Goal: Transaction & Acquisition: Purchase product/service

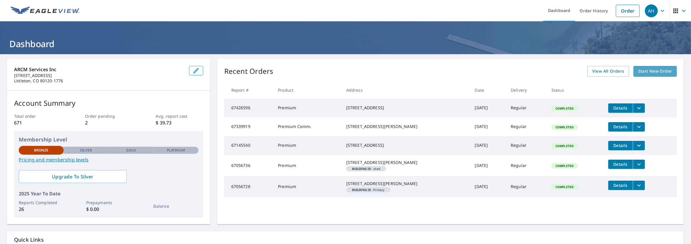
click at [649, 71] on span "Start New Order" at bounding box center [655, 71] width 34 height 7
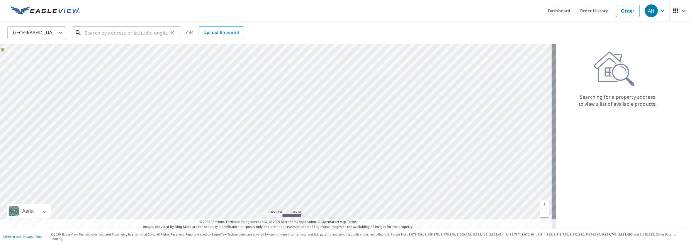
click at [152, 32] on input "text" at bounding box center [127, 33] width 84 height 16
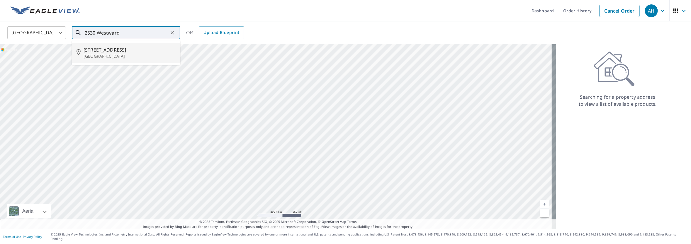
click at [109, 52] on span "[STREET_ADDRESS]" at bounding box center [130, 49] width 92 height 7
type input "2530 Westward Dr Lafayette, CO 80026"
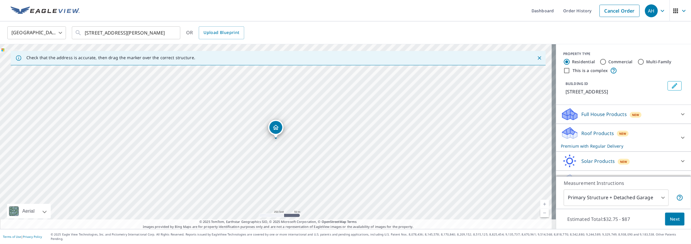
click at [595, 134] on p "Roof Products" at bounding box center [597, 133] width 33 height 7
click at [673, 223] on span "Next" at bounding box center [675, 219] width 10 height 7
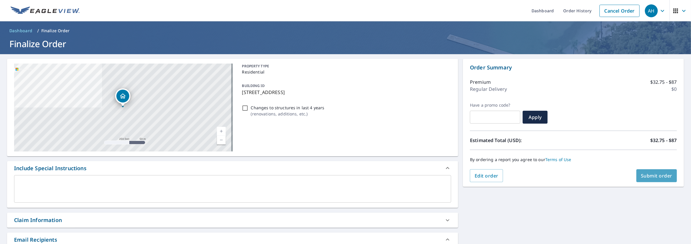
click at [662, 176] on span "Submit order" at bounding box center [656, 176] width 31 height 6
checkbox input "true"
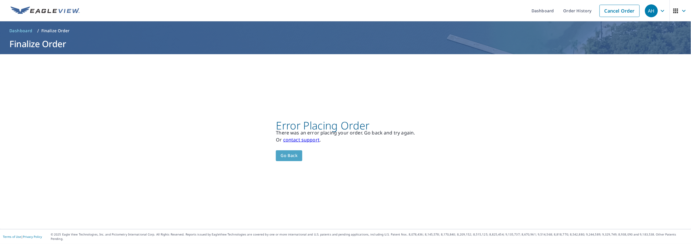
click at [293, 159] on span "Go back" at bounding box center [288, 155] width 17 height 7
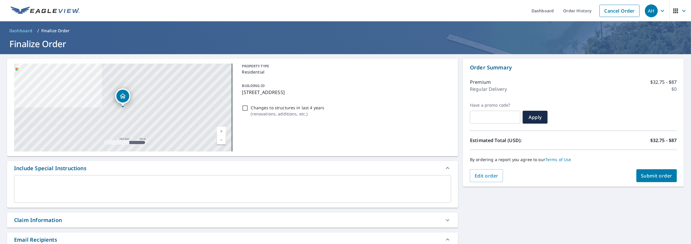
click at [123, 98] on icon "Dropped pin, building 1, Residential property, 2530 Westward Dr Lafayette, CO 8…" at bounding box center [122, 96] width 7 height 7
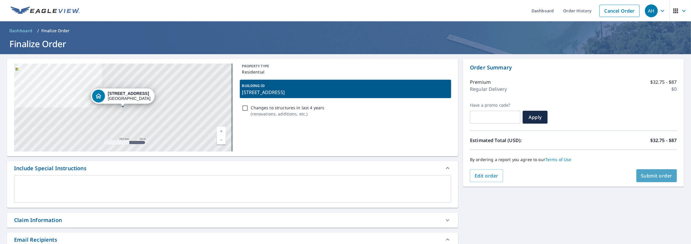
click at [647, 177] on span "Submit order" at bounding box center [656, 176] width 31 height 6
checkbox input "true"
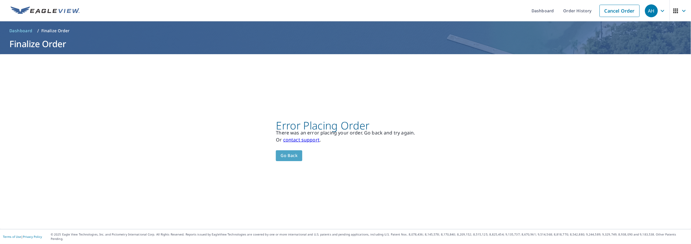
click at [294, 159] on span "Go back" at bounding box center [288, 155] width 17 height 7
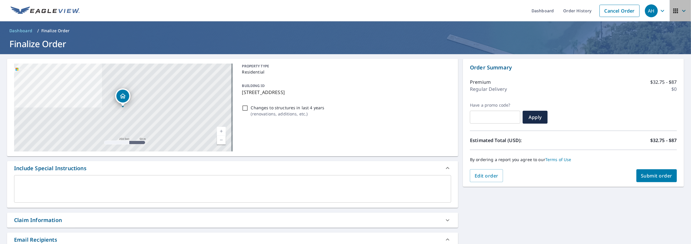
click at [680, 9] on icon "button" at bounding box center [683, 10] width 7 height 7
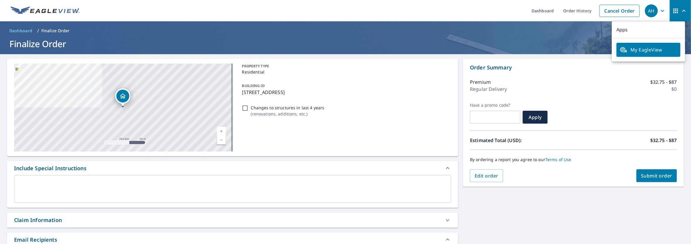
click at [659, 11] on icon "button" at bounding box center [662, 10] width 7 height 7
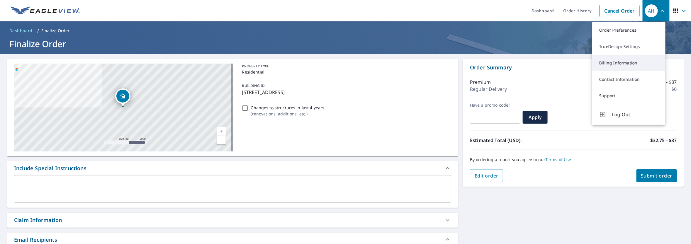
click at [625, 63] on link "Billing Information" at bounding box center [628, 63] width 73 height 16
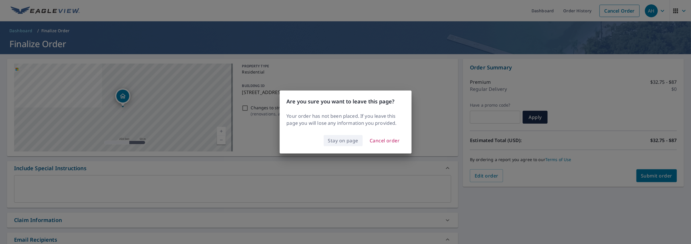
click at [341, 140] on span "Stay on page" at bounding box center [343, 141] width 30 height 8
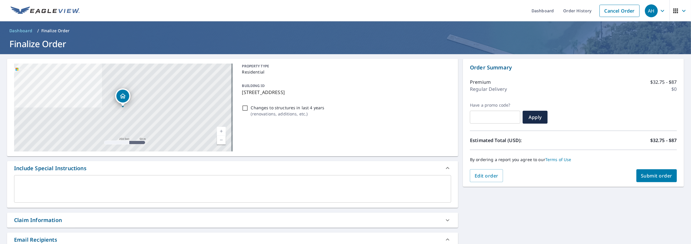
drag, startPoint x: 333, startPoint y: 92, endPoint x: 240, endPoint y: 89, distance: 92.9
click at [242, 89] on p "[STREET_ADDRESS]" at bounding box center [345, 92] width 207 height 7
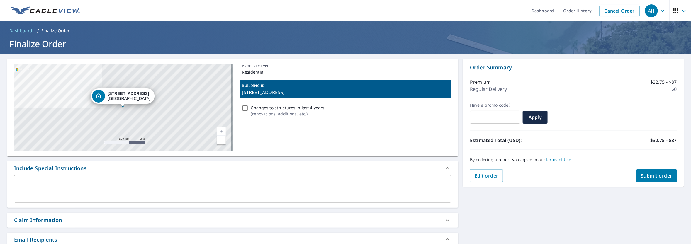
copy p "[STREET_ADDRESS]"
click at [645, 176] on span "Submit order" at bounding box center [656, 176] width 31 height 6
checkbox input "true"
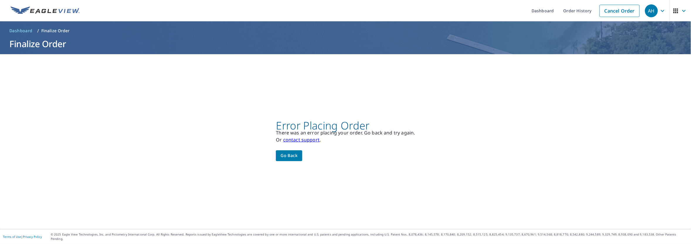
click at [286, 157] on span "Go back" at bounding box center [288, 155] width 17 height 7
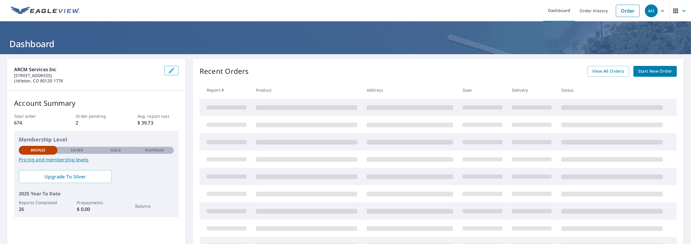
click at [659, 10] on icon "button" at bounding box center [662, 10] width 7 height 7
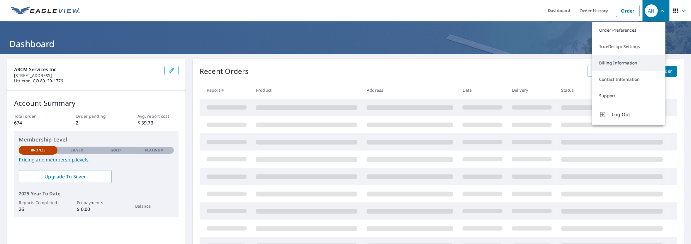
click at [626, 62] on link "Billing Information" at bounding box center [628, 63] width 73 height 16
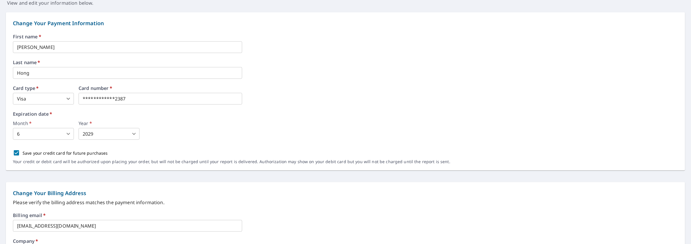
scroll to position [59, 0]
drag, startPoint x: 135, startPoint y: 100, endPoint x: 78, endPoint y: 100, distance: 57.5
click at [67, 134] on body "AH AH Dashboard Order History Order AH Dashboard / Billing Information Billing …" at bounding box center [345, 122] width 691 height 244
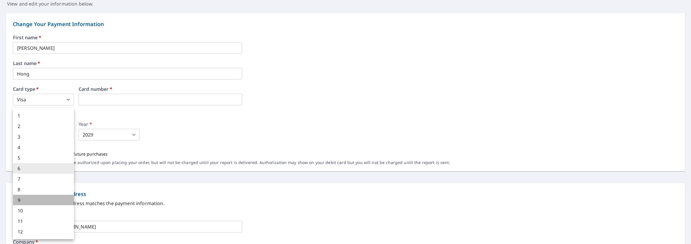
click at [32, 199] on li "9" at bounding box center [43, 200] width 61 height 11
type input "9"
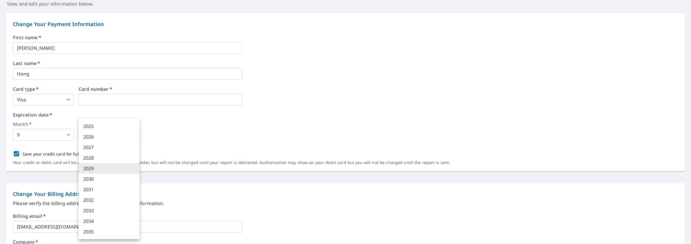
click at [122, 134] on body "AH AH Dashboard Order History Order AH Dashboard / Billing Information Billing …" at bounding box center [345, 122] width 691 height 244
click at [96, 176] on li "2030" at bounding box center [109, 179] width 61 height 11
type input "2030"
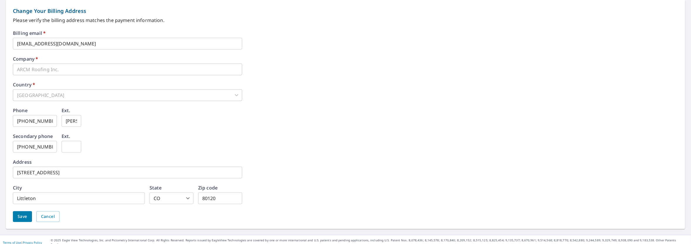
scroll to position [243, 0]
drag, startPoint x: 217, startPoint y: 197, endPoint x: 193, endPoint y: 193, distance: 24.0
click at [193, 193] on div "City Littleton ​ State [US_STATE] CO ​ Zip code 80120 ​" at bounding box center [127, 194] width 229 height 19
type input "80015"
click at [229, 143] on div "Secondary phone [PHONE_NUMBER] ​ Ext. ​" at bounding box center [345, 146] width 665 height 26
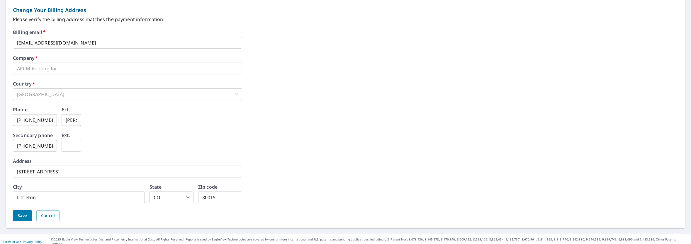
click at [23, 215] on span "Save" at bounding box center [23, 215] width 10 height 7
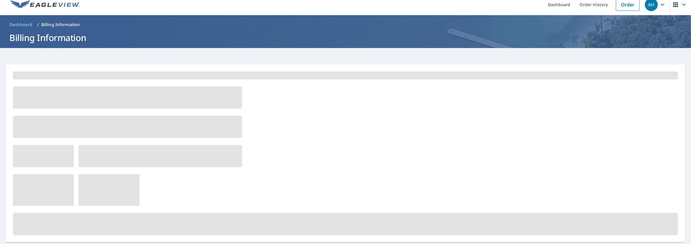
scroll to position [0, 0]
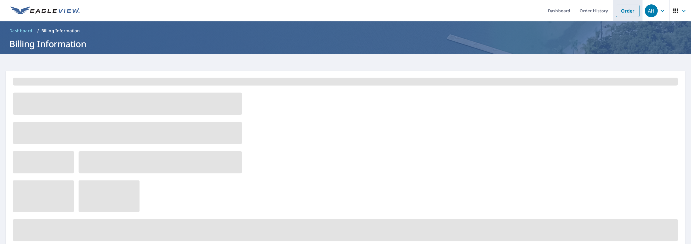
click at [623, 11] on link "Order" at bounding box center [628, 11] width 24 height 12
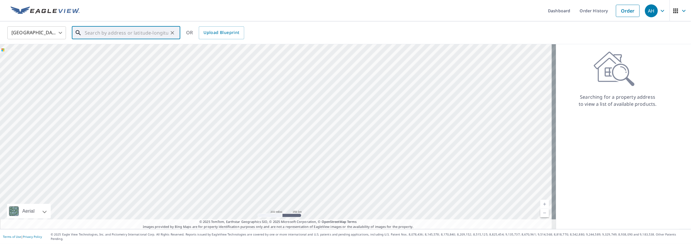
paste input "[STREET_ADDRESS]"
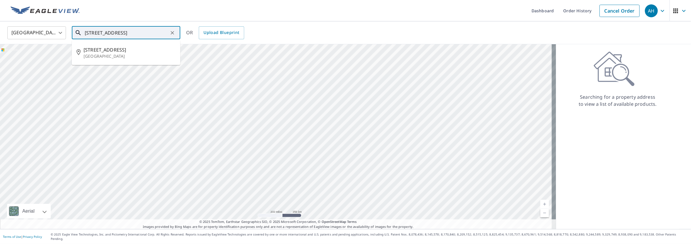
type input "[STREET_ADDRESS]"
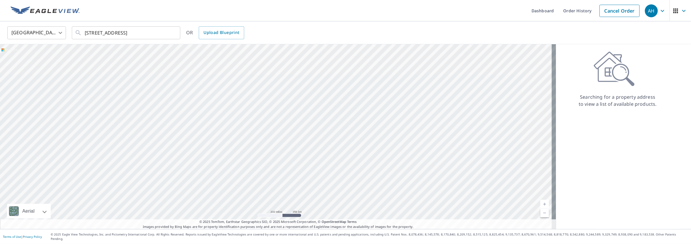
scroll to position [0, 0]
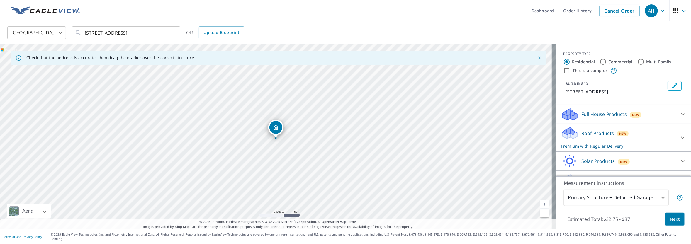
click at [595, 132] on p "Roof Products" at bounding box center [597, 133] width 33 height 7
click at [670, 223] on span "Next" at bounding box center [675, 219] width 10 height 7
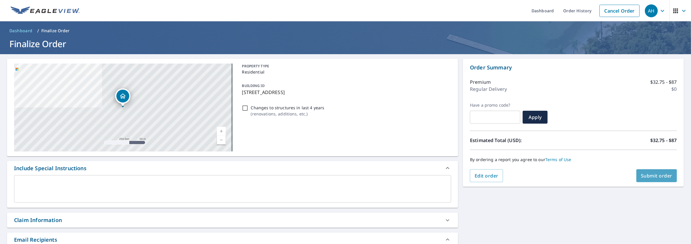
click at [658, 176] on span "Submit order" at bounding box center [656, 176] width 31 height 6
checkbox input "true"
